Goal: Information Seeking & Learning: Learn about a topic

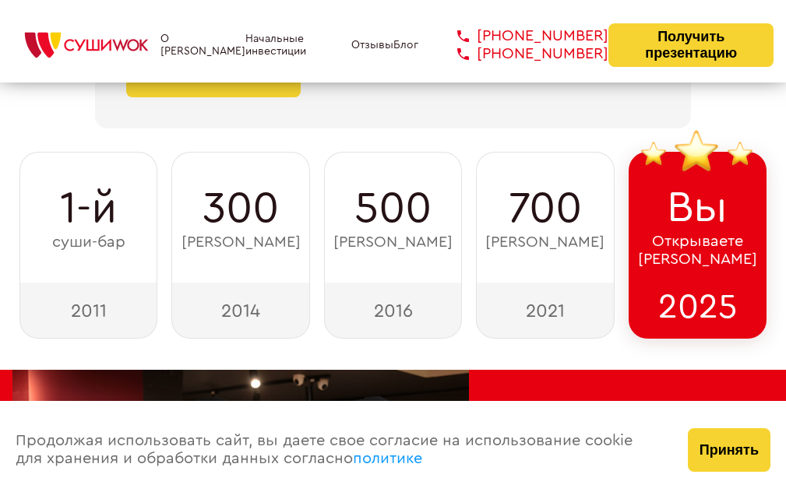
scroll to position [232, 0]
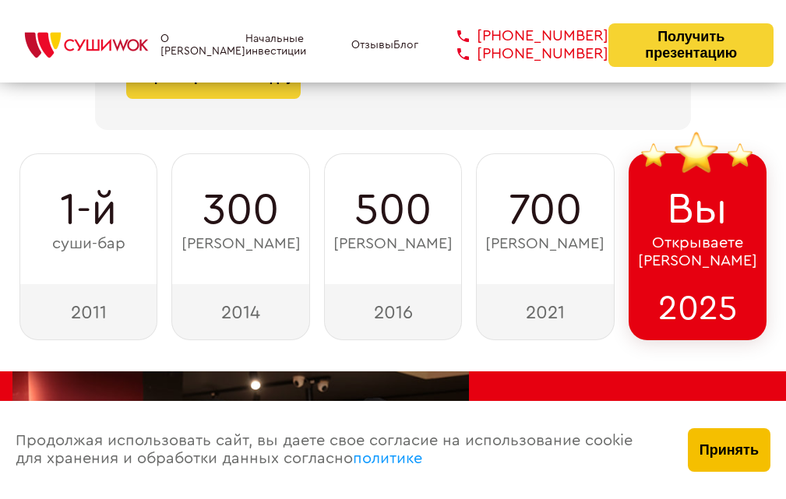
click at [761, 446] on button "Принять" at bounding box center [729, 450] width 83 height 44
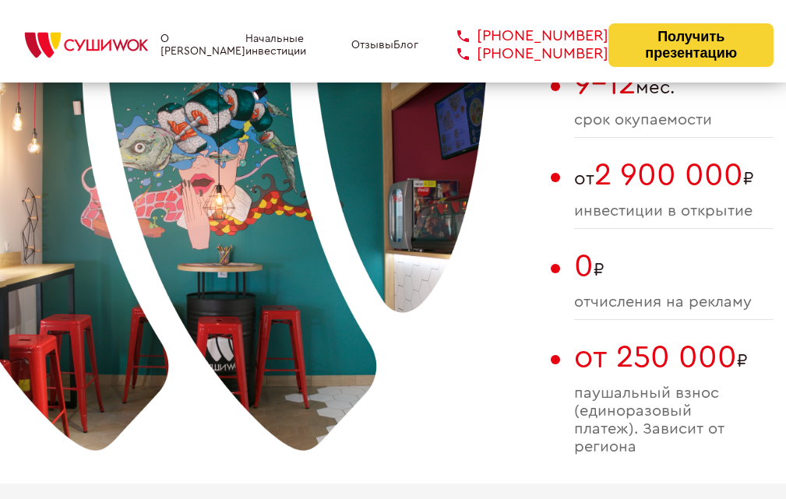
scroll to position [855, 0]
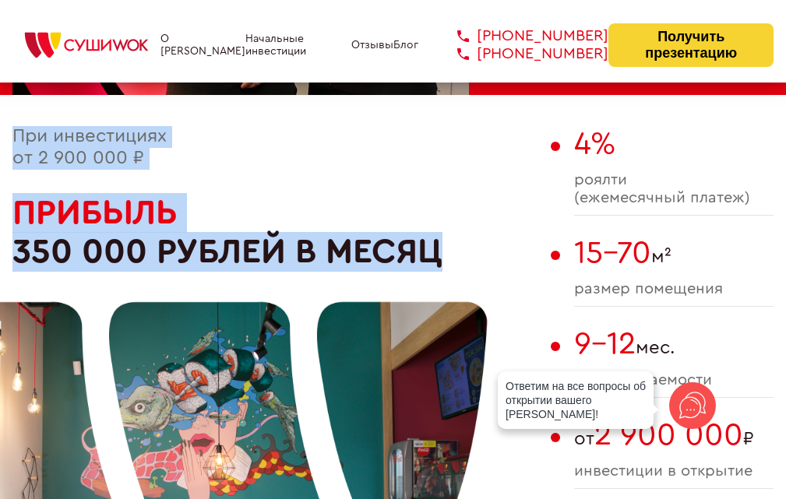
drag, startPoint x: 5, startPoint y: 125, endPoint x: 337, endPoint y: 225, distance: 346.6
click at [375, 205] on div at bounding box center [196, 473] width 584 height 584
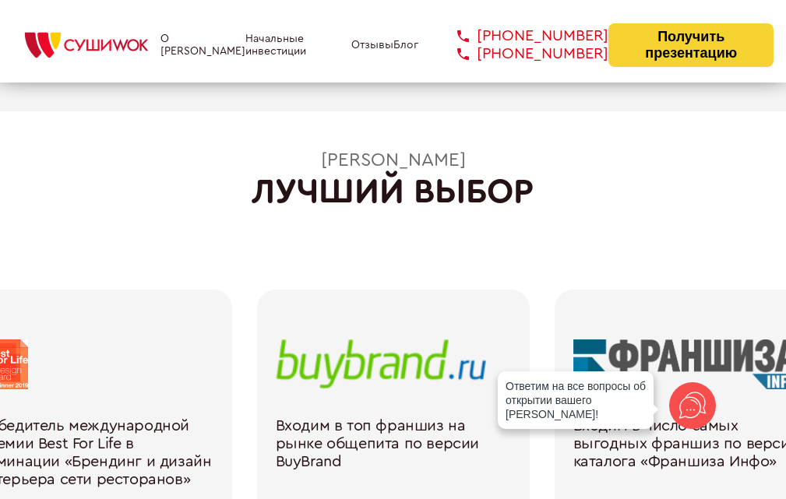
scroll to position [2025, 0]
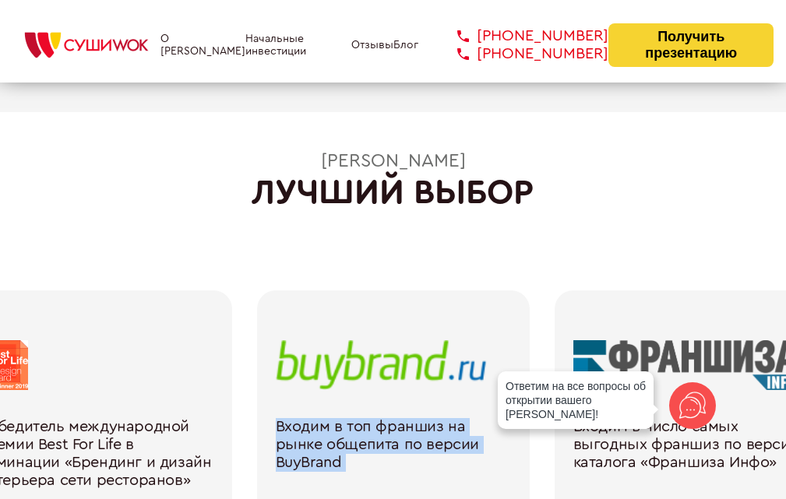
drag, startPoint x: 567, startPoint y: 315, endPoint x: 439, endPoint y: 335, distance: 129.3
click at [439, 335] on div "Нас рекомендует [PERSON_NAME] как выгодную франшизу [PERSON_NAME][DOMAIN_NAME] …" at bounding box center [244, 430] width 2975 height 280
click at [529, 251] on div "[PERSON_NAME] лучший выбор Нас рекомендует [PERSON_NAME] как выгодную франшизу …" at bounding box center [393, 395] width 786 height 488
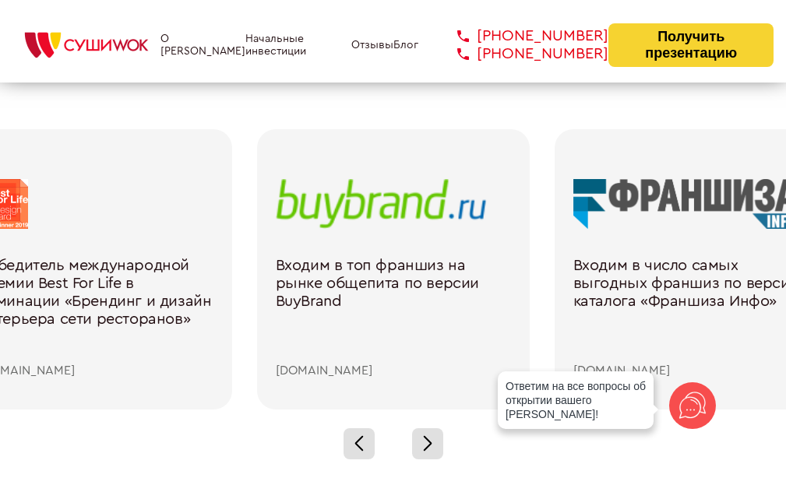
scroll to position [2414, 0]
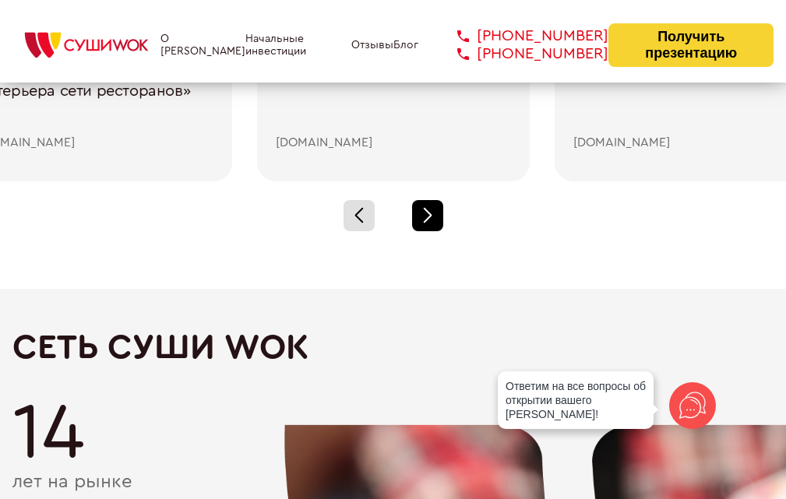
click at [436, 220] on div at bounding box center [427, 215] width 31 height 31
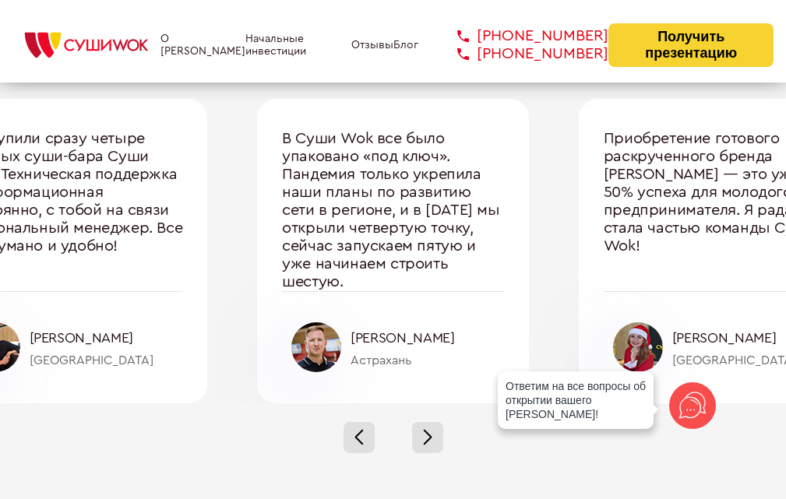
scroll to position [5529, 0]
click at [431, 438] on span at bounding box center [427, 442] width 9 height 9
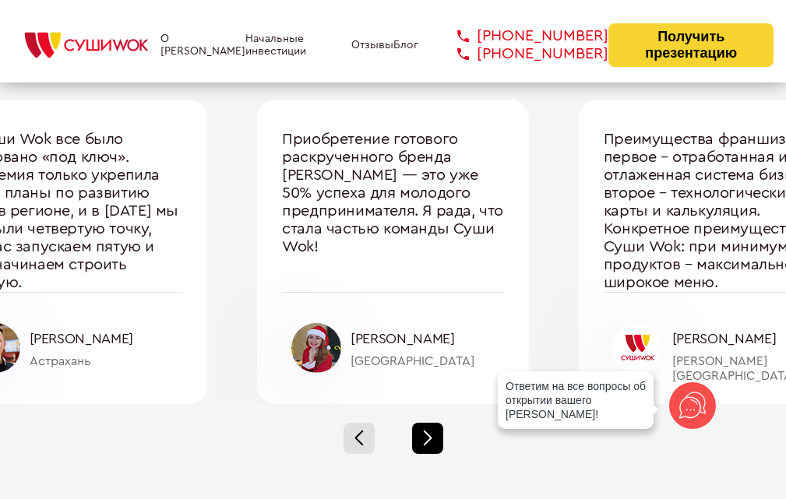
click at [431, 434] on div at bounding box center [427, 438] width 31 height 31
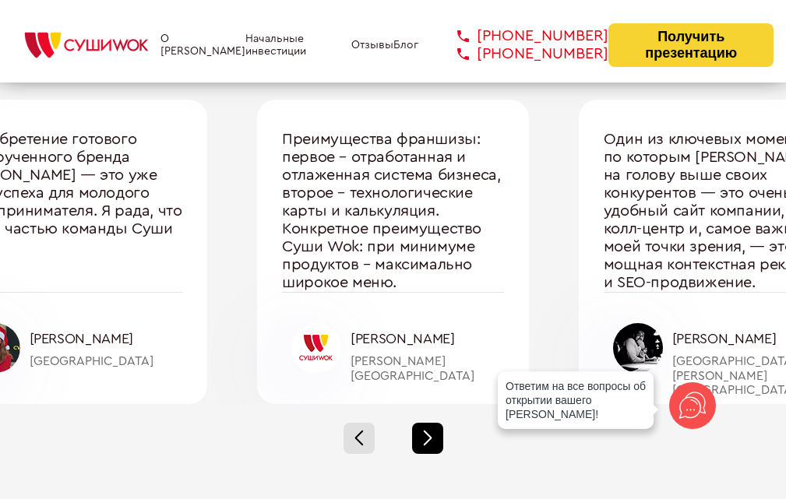
drag, startPoint x: 434, startPoint y: 425, endPoint x: 432, endPoint y: 434, distance: 8.7
click at [432, 434] on div at bounding box center [427, 438] width 31 height 31
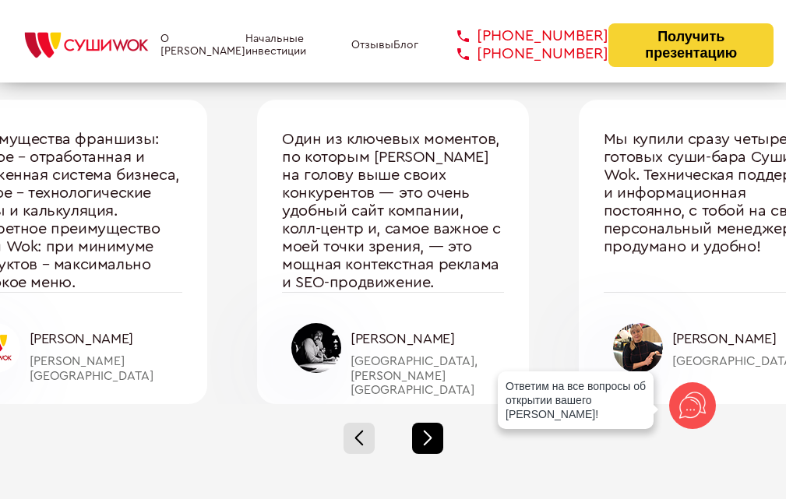
click at [431, 428] on div at bounding box center [427, 438] width 31 height 31
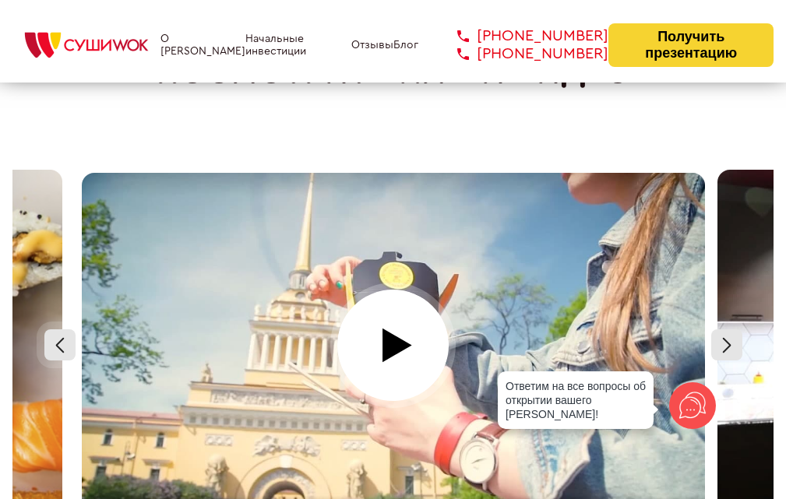
scroll to position [7243, 0]
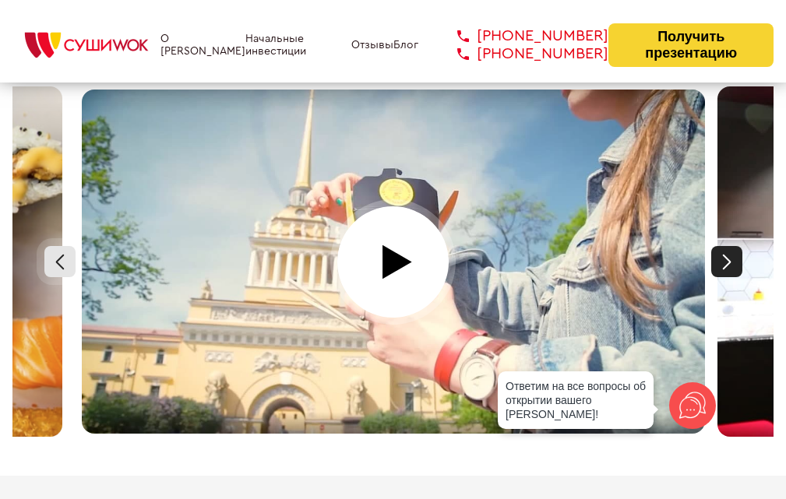
click at [742, 246] on div at bounding box center [726, 261] width 31 height 31
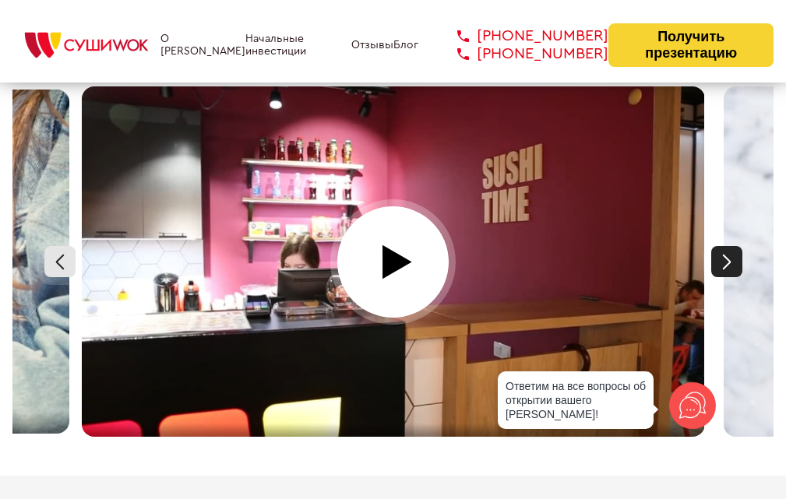
click at [742, 246] on div at bounding box center [726, 261] width 31 height 31
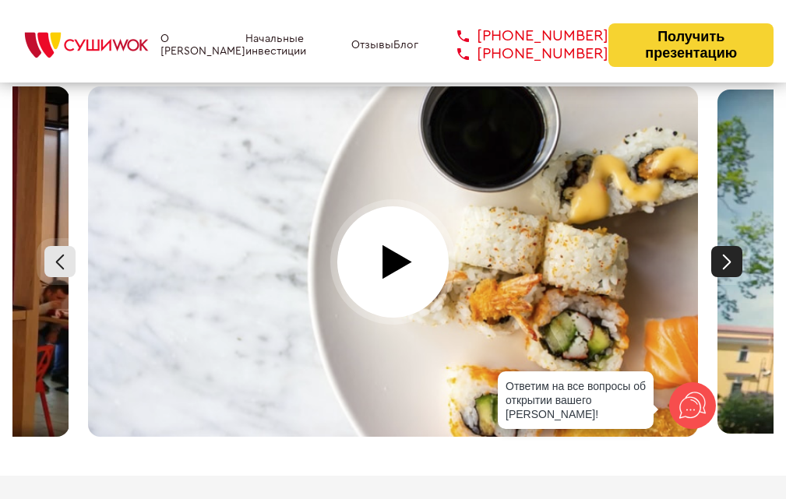
click at [742, 246] on div at bounding box center [726, 261] width 31 height 31
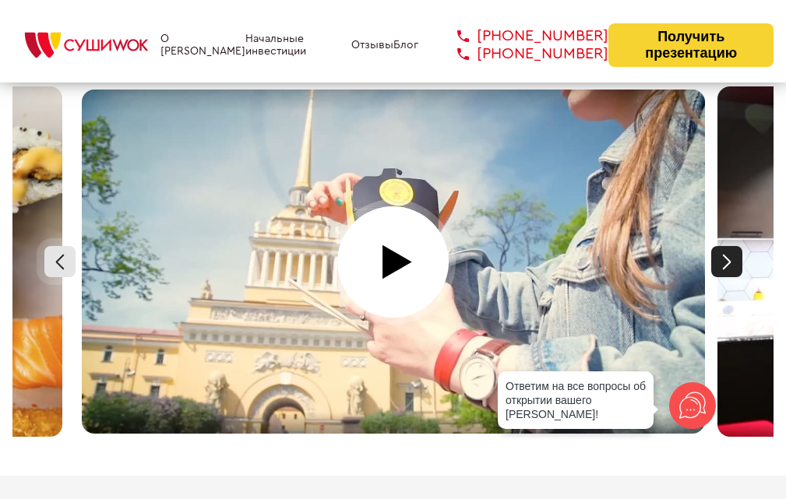
click at [742, 246] on div at bounding box center [726, 261] width 31 height 31
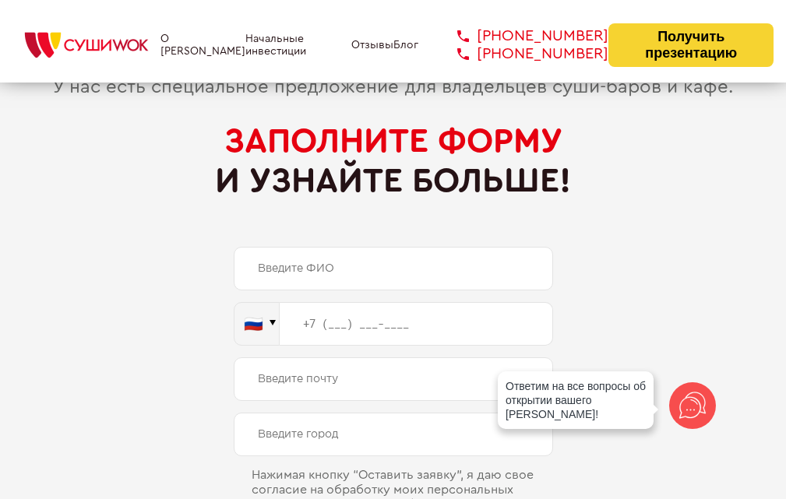
scroll to position [7539, 0]
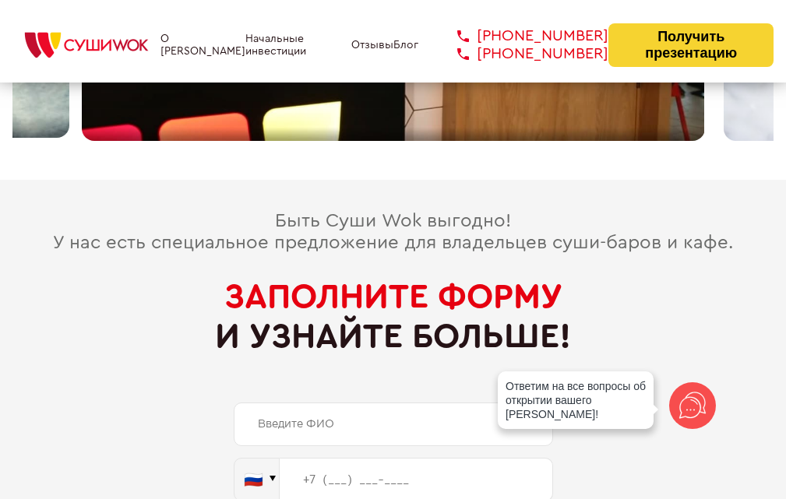
click at [194, 50] on link "О [PERSON_NAME]" at bounding box center [202, 45] width 85 height 25
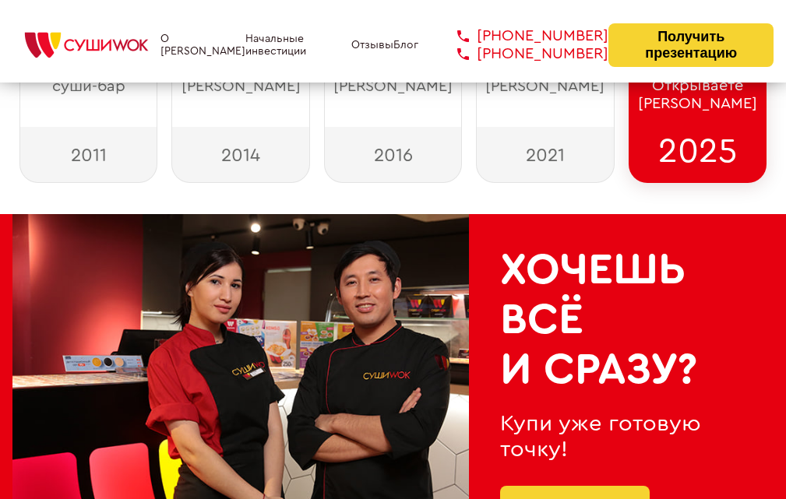
scroll to position [78, 0]
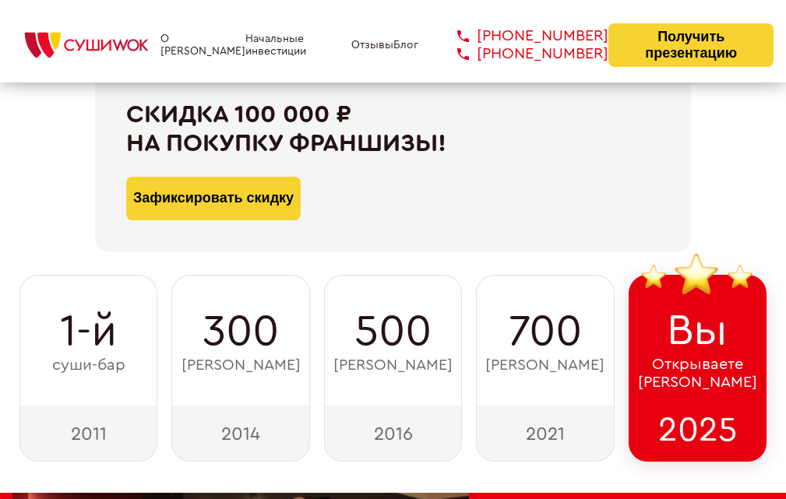
type input "WhatsApp"
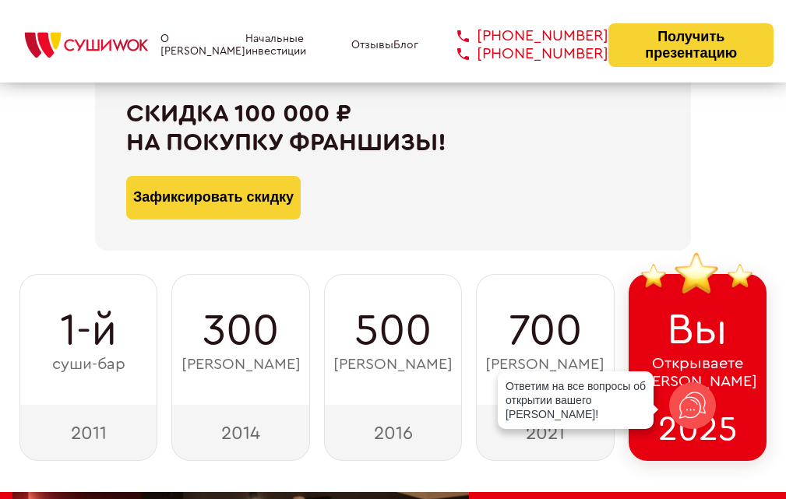
scroll to position [0, 0]
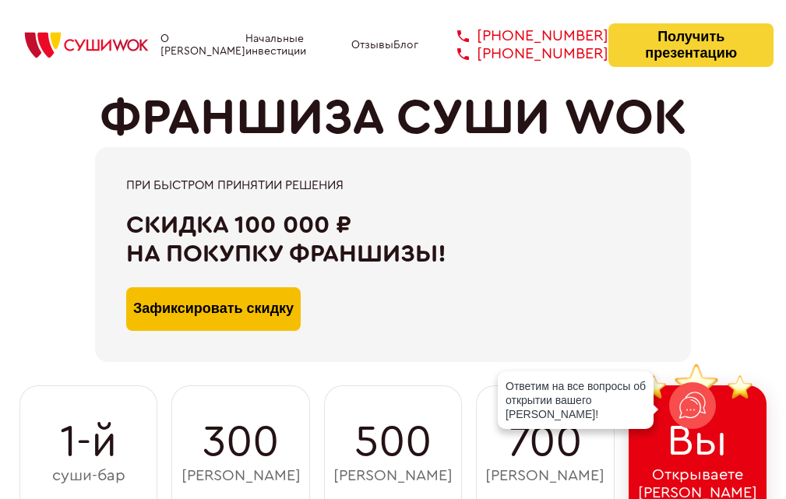
click at [248, 320] on button "Зафиксировать скидку" at bounding box center [213, 309] width 174 height 44
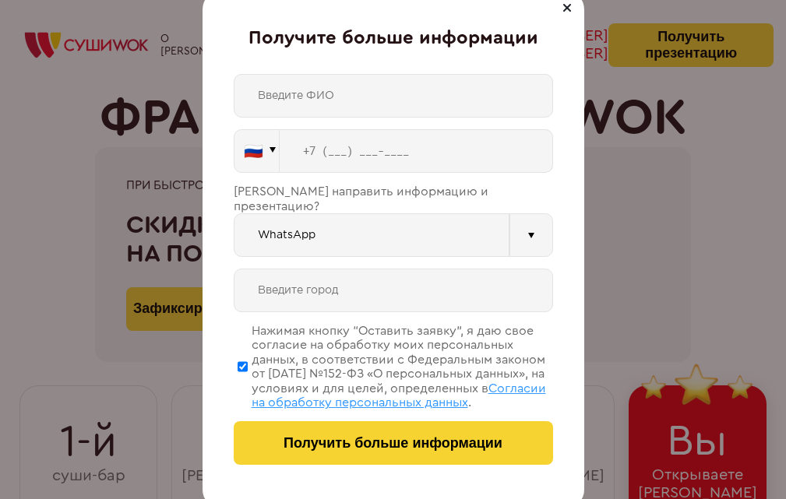
scroll to position [436, 0]
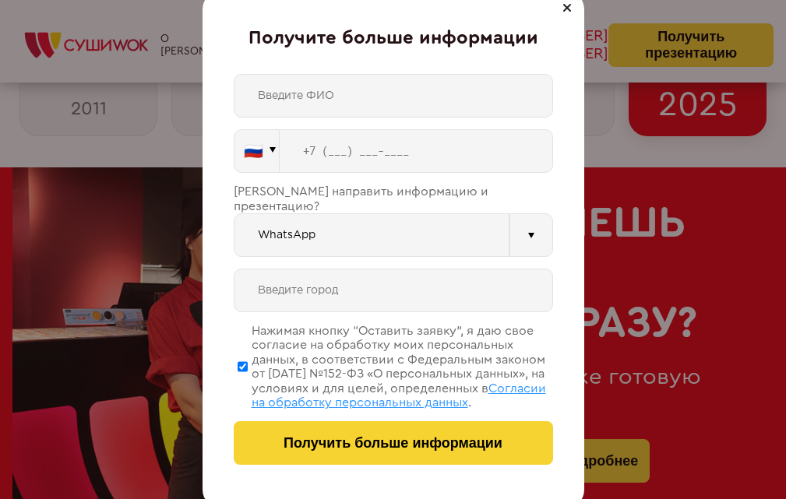
click at [563, 9] on div at bounding box center [567, 7] width 19 height 19
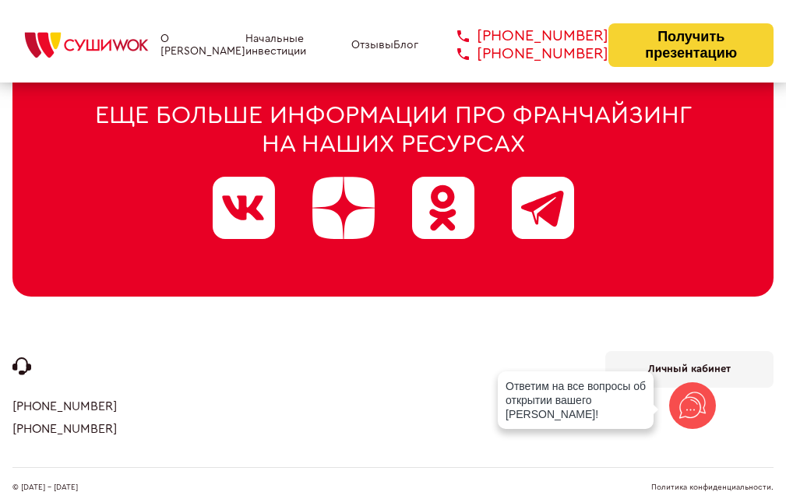
scroll to position [8318, 0]
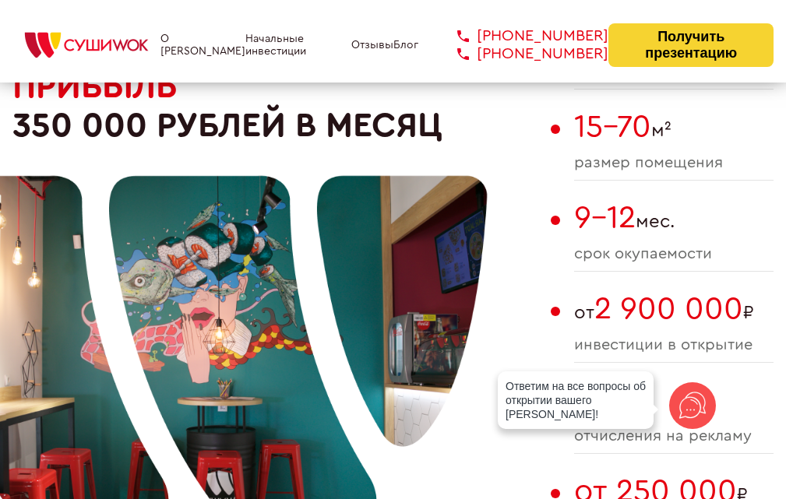
scroll to position [981, 0]
